Goal: Transaction & Acquisition: Book appointment/travel/reservation

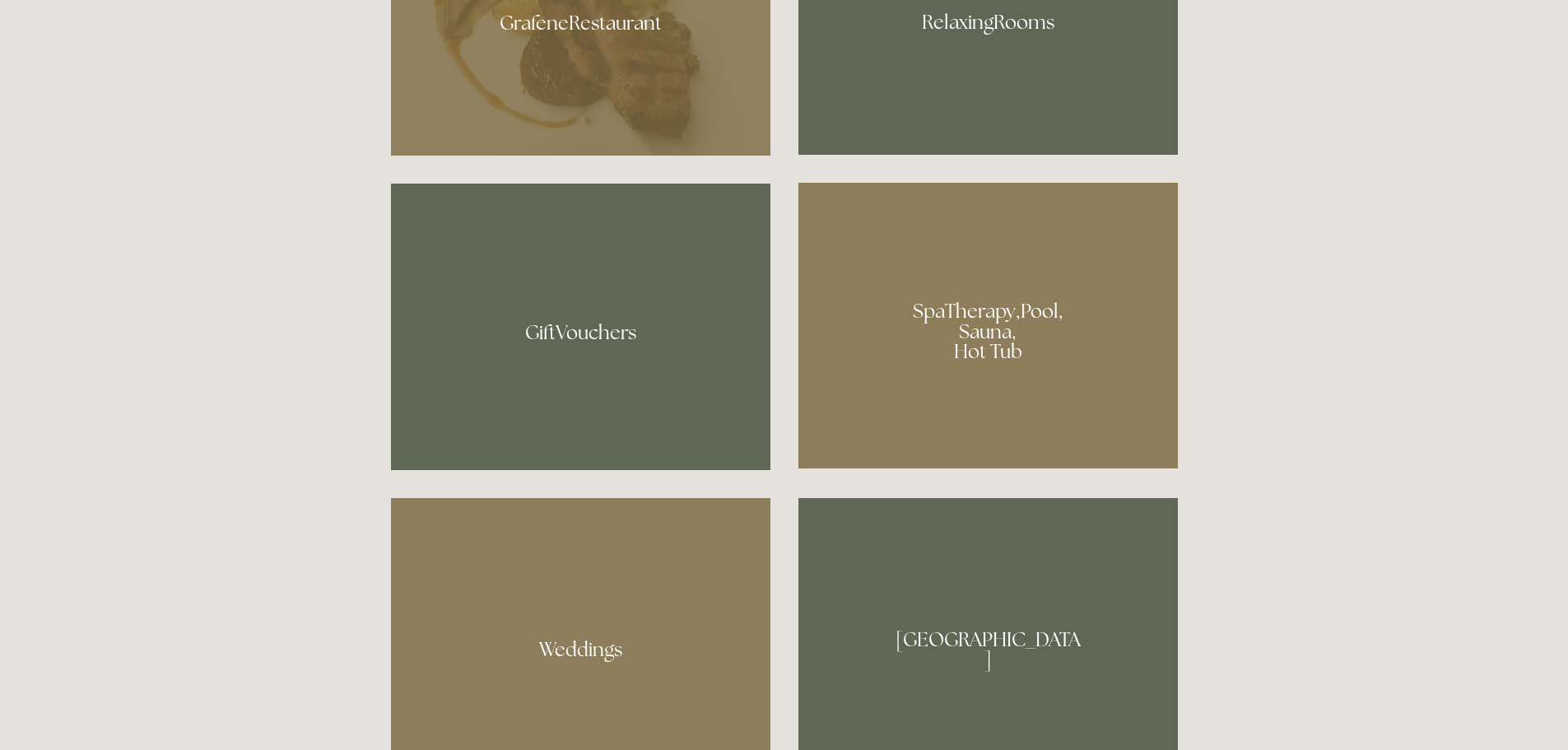
scroll to position [1152, 0]
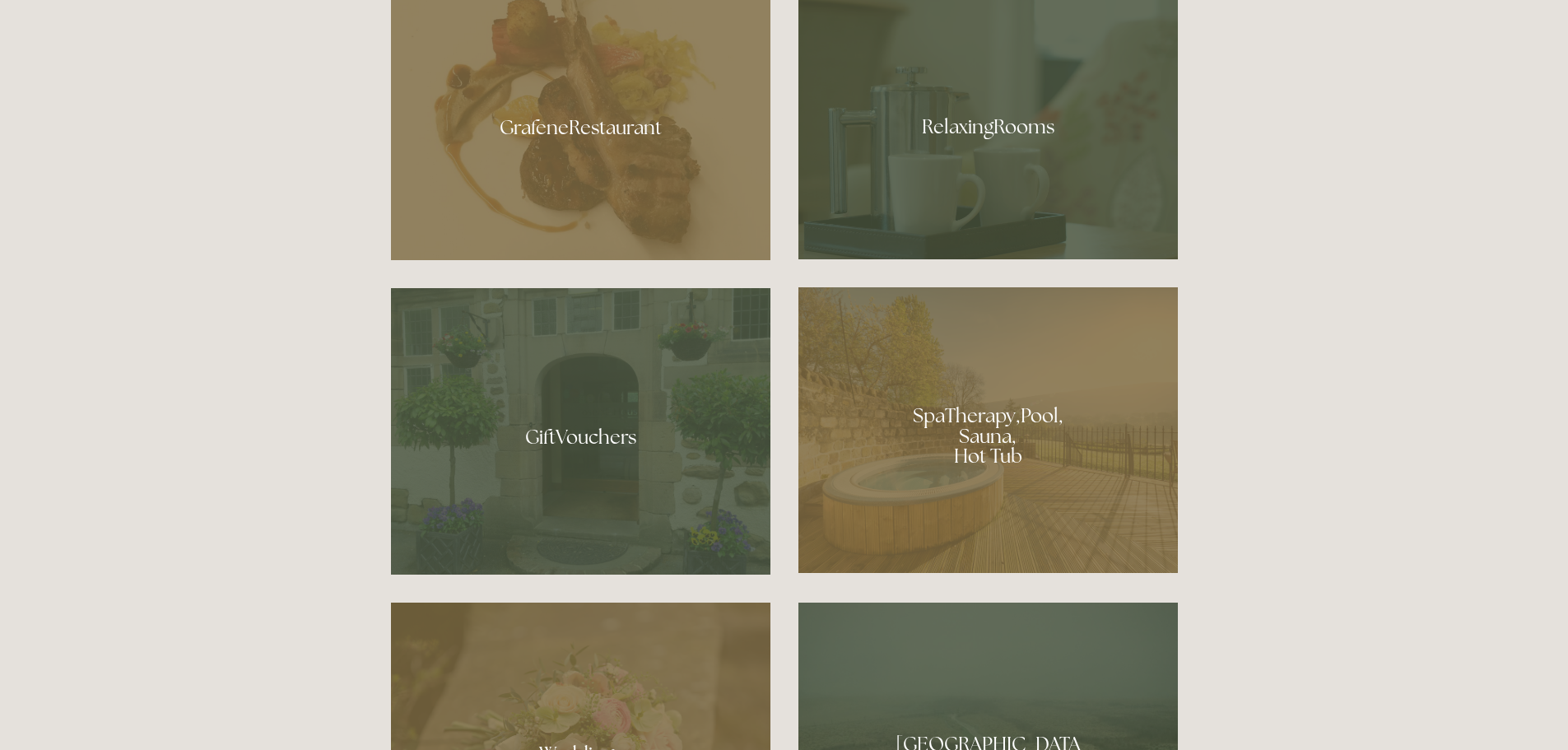
click at [982, 153] on div at bounding box center [988, 121] width 379 height 277
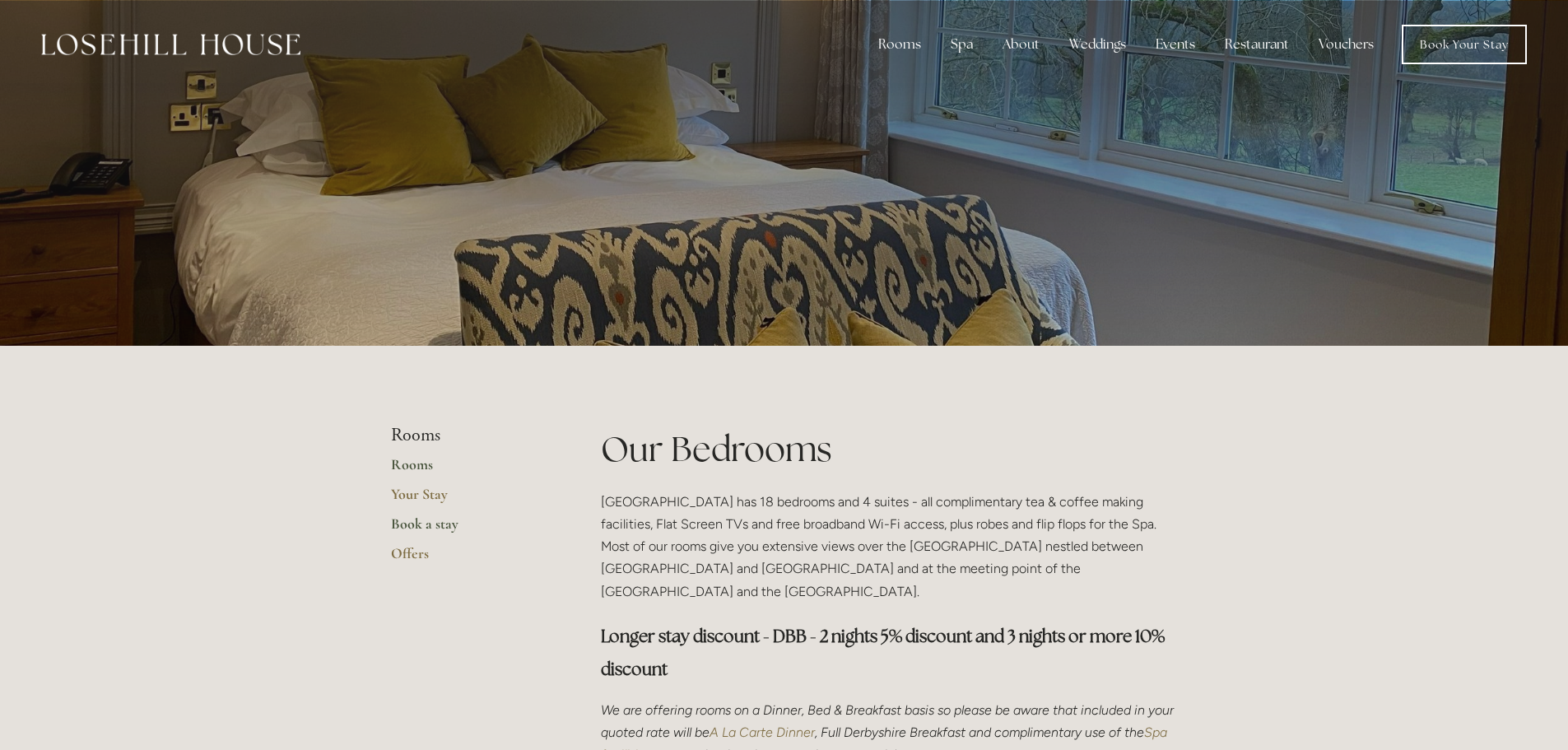
click at [431, 527] on link "Book a stay" at bounding box center [470, 529] width 158 height 30
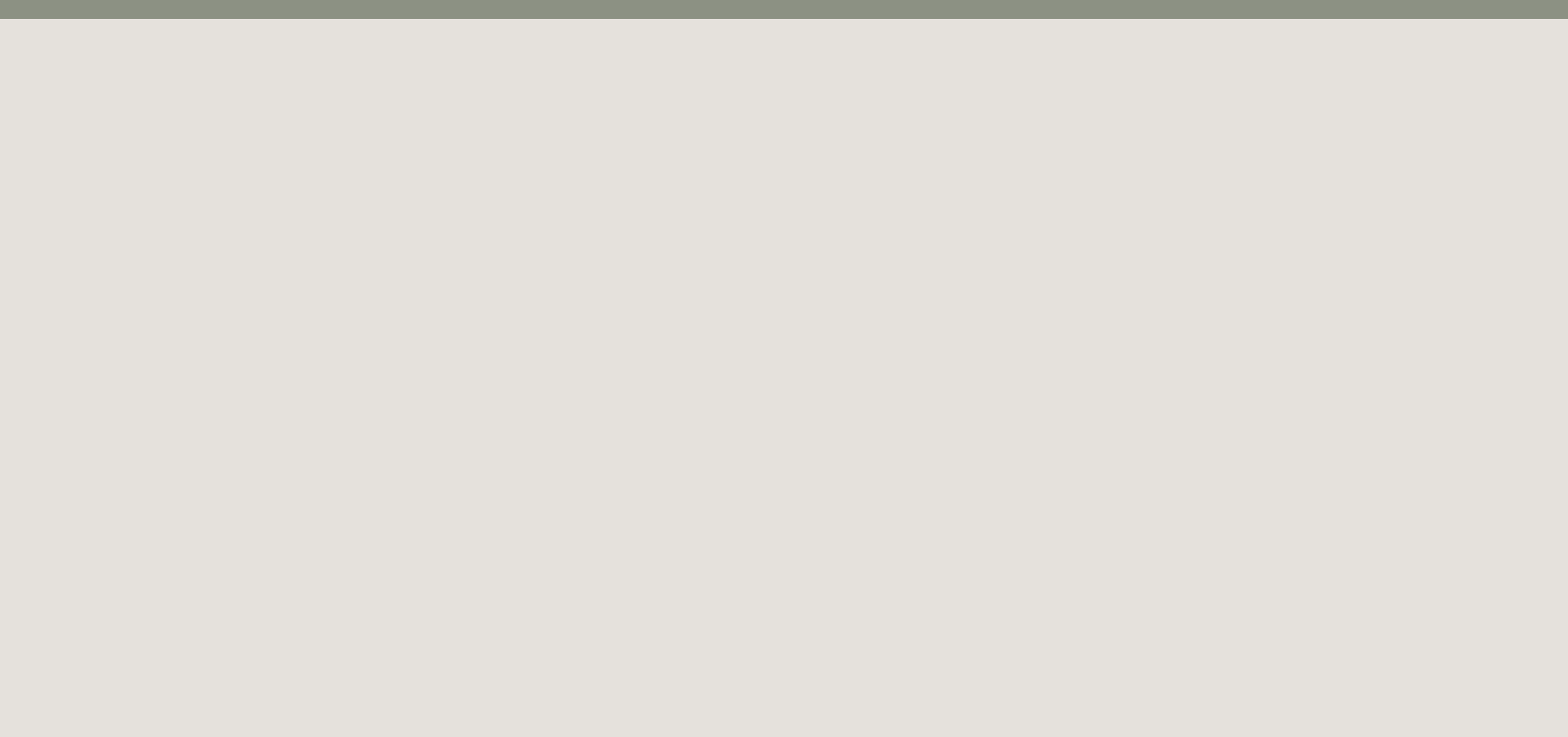
scroll to position [89, 0]
